Goal: Find specific page/section: Find specific page/section

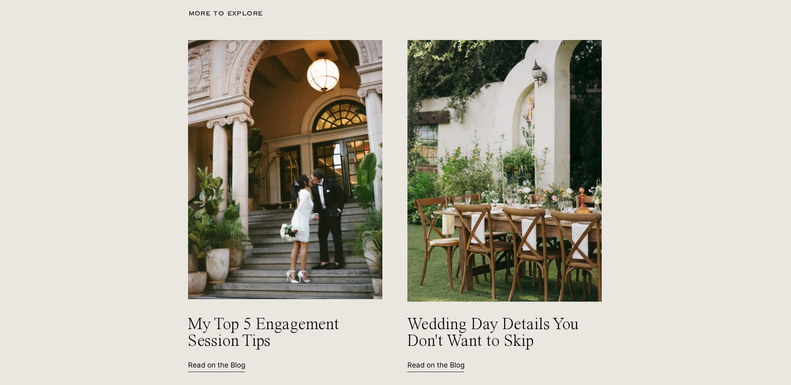
scroll to position [1001, 0]
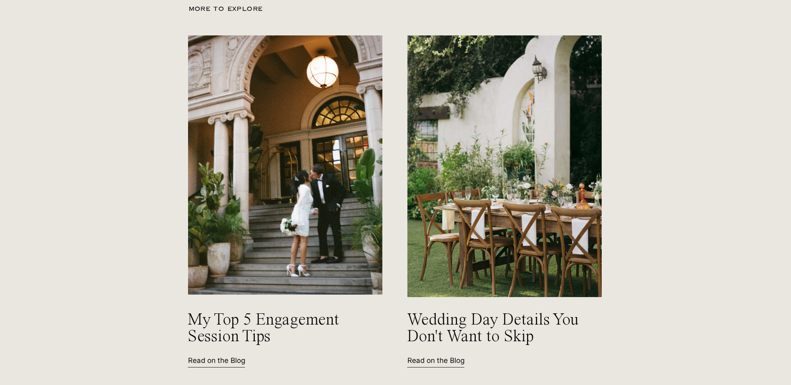
click at [434, 359] on p "Read on the Blog" at bounding box center [443, 360] width 73 height 9
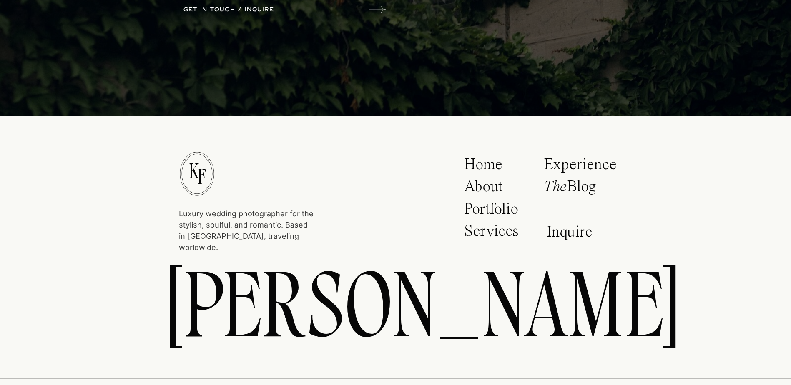
scroll to position [292, 0]
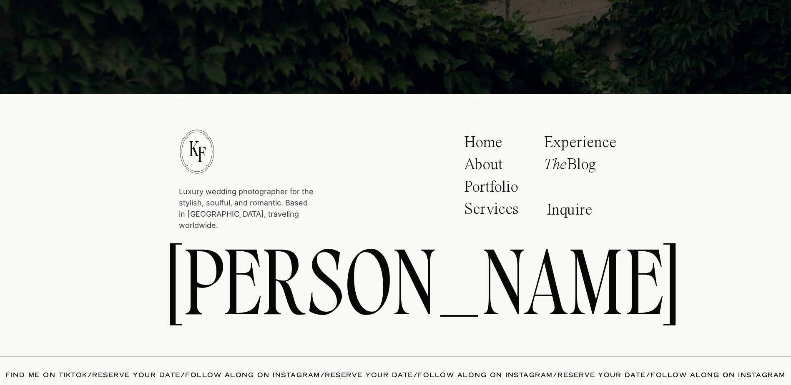
click at [578, 166] on p "The Blog" at bounding box center [578, 167] width 68 height 21
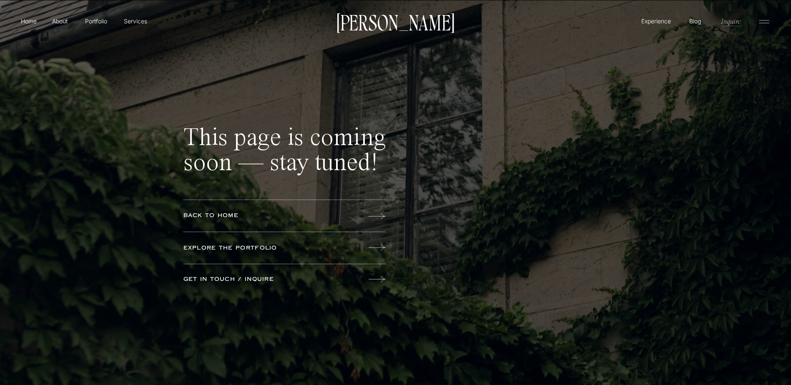
click at [737, 21] on p "Inquire" at bounding box center [730, 21] width 21 height 10
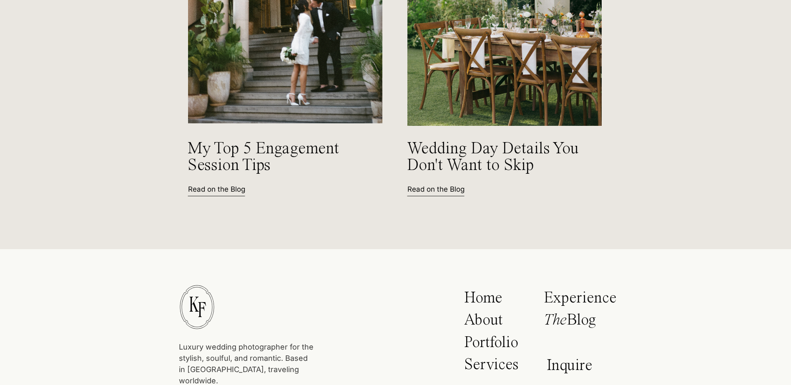
scroll to position [1292, 0]
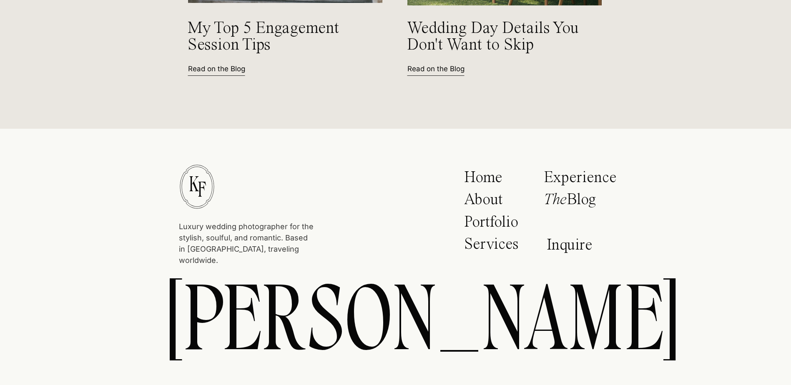
click at [204, 68] on p "Read on the Blog" at bounding box center [224, 68] width 73 height 9
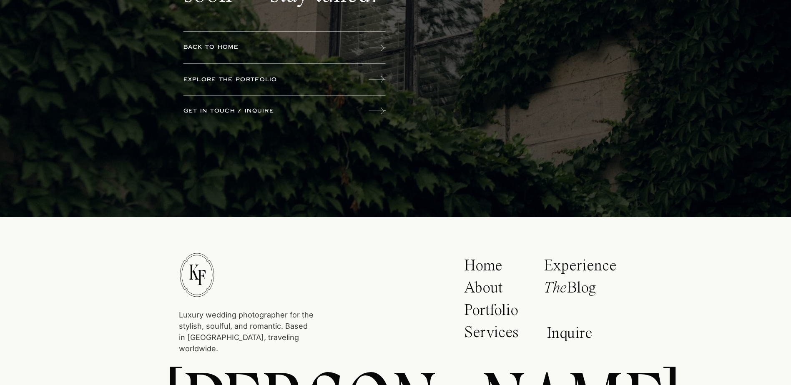
scroll to position [208, 0]
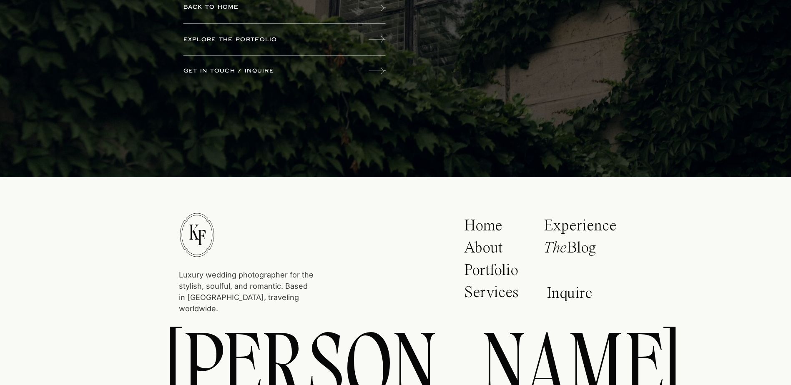
click at [218, 66] on div "Luxury wedding photographer for the stylish, soulful, and romantic. Based in [G…" at bounding box center [395, 191] width 791 height 799
click at [218, 71] on p "get in touch / inquire" at bounding box center [248, 71] width 130 height 9
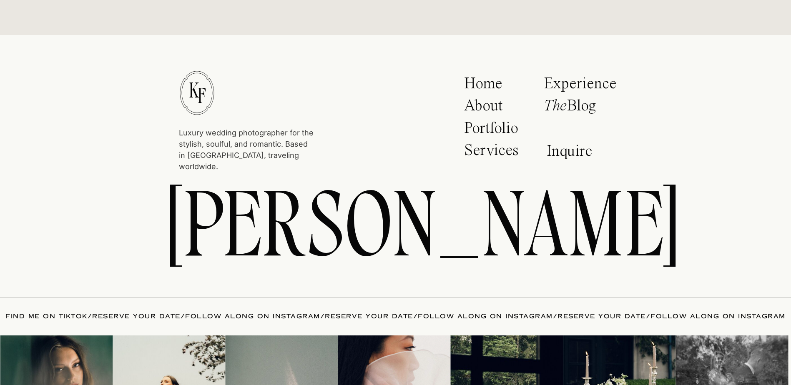
scroll to position [1449, 0]
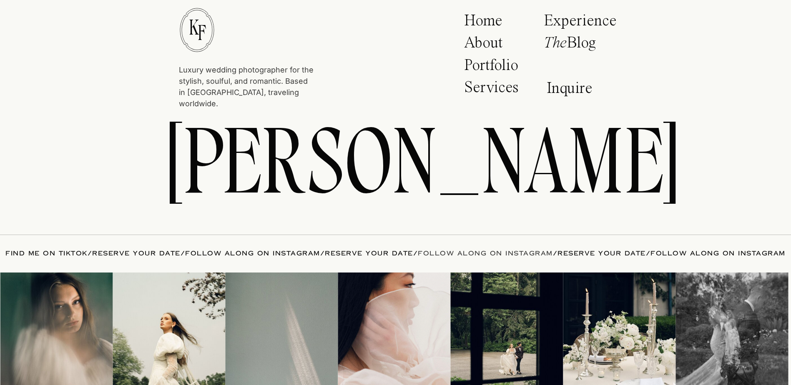
click at [418, 251] on link "FOLLOW ALONG ON INSTAGRAM" at bounding box center [485, 253] width 135 height 8
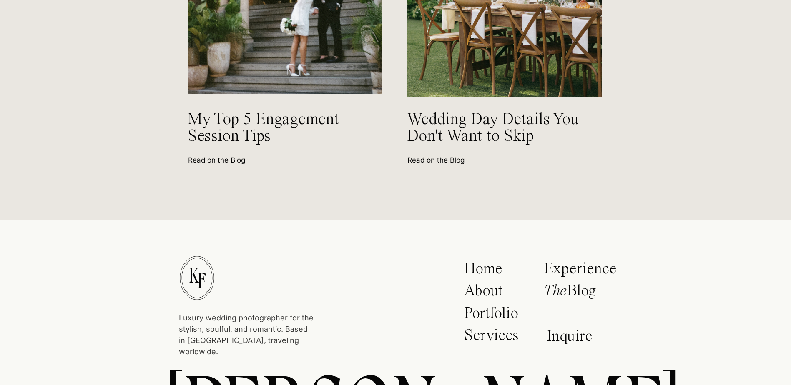
scroll to position [1199, 0]
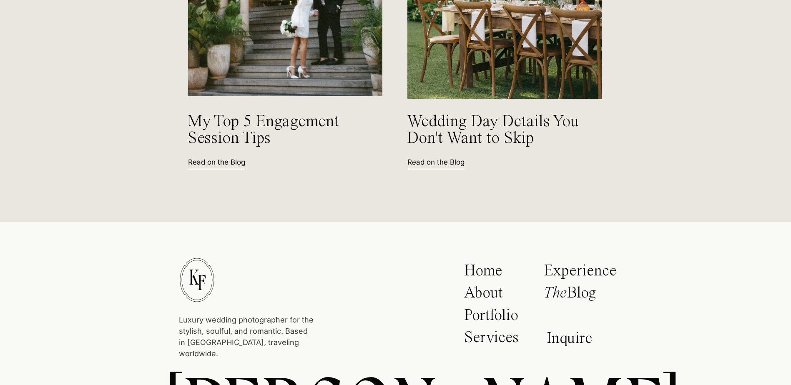
click at [488, 314] on p "Portfolio" at bounding box center [494, 318] width 60 height 21
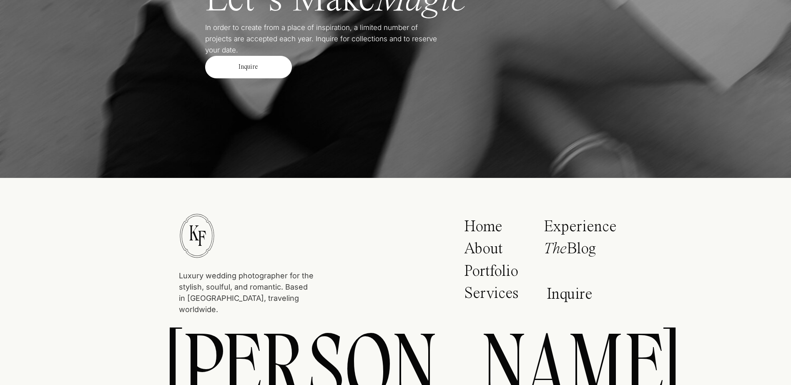
scroll to position [3668, 0]
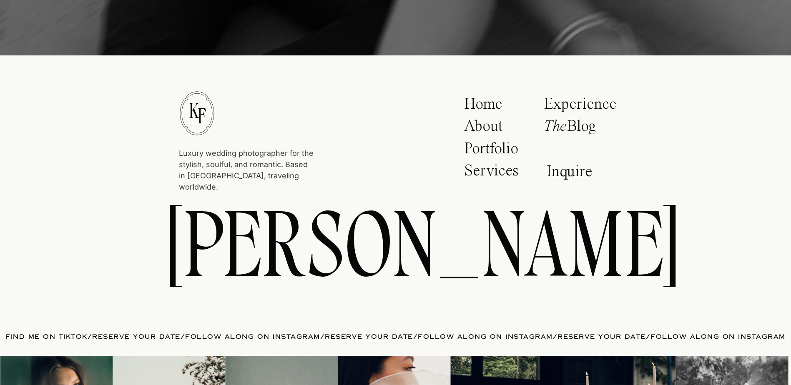
click at [552, 176] on p "Inquire" at bounding box center [572, 173] width 50 height 19
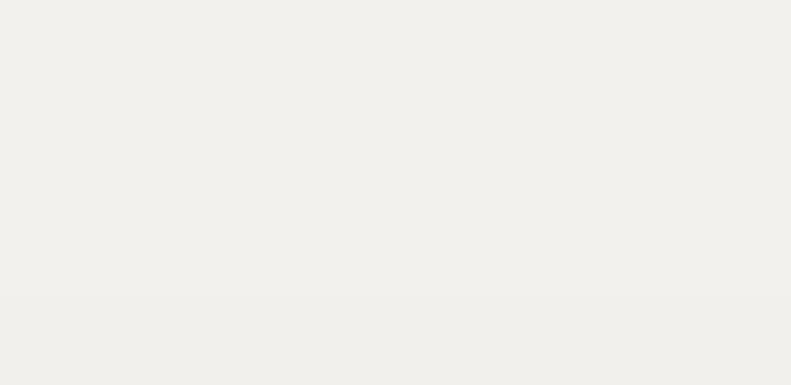
scroll to position [542, 0]
